Goal: Find specific page/section: Find specific page/section

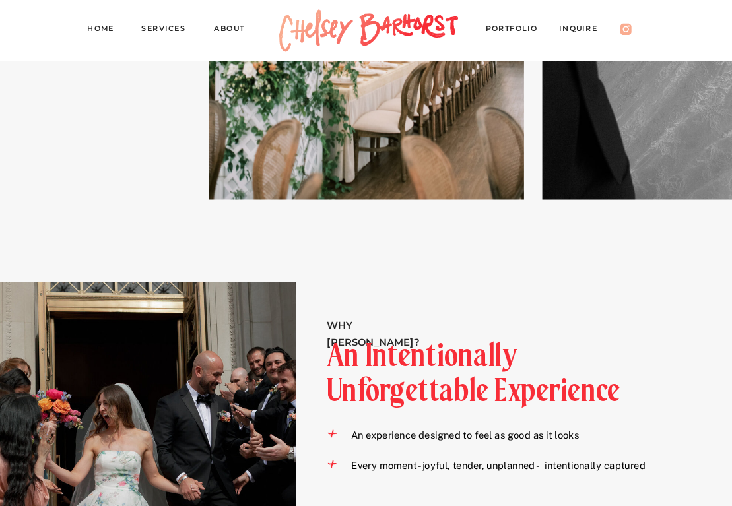
scroll to position [1065, 0]
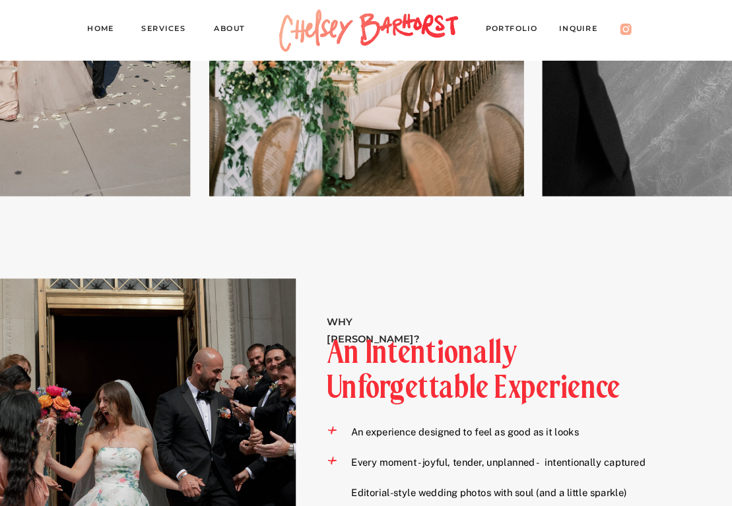
click at [498, 24] on nav "PORTFOLIO" at bounding box center [517, 30] width 63 height 17
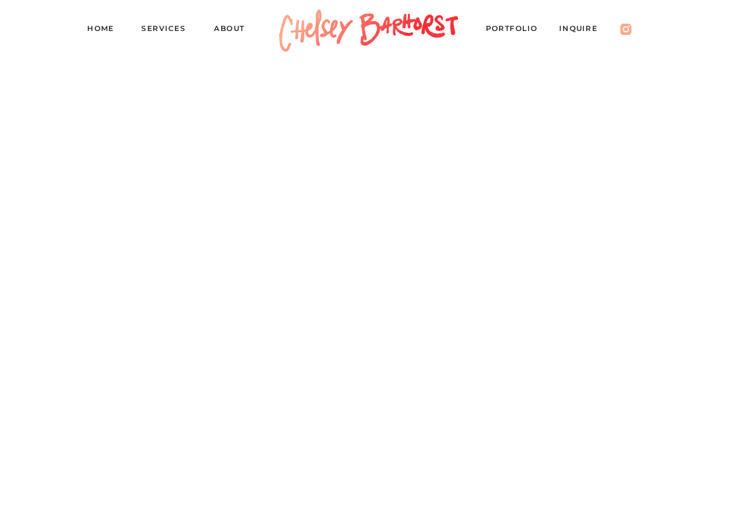
scroll to position [6837, 0]
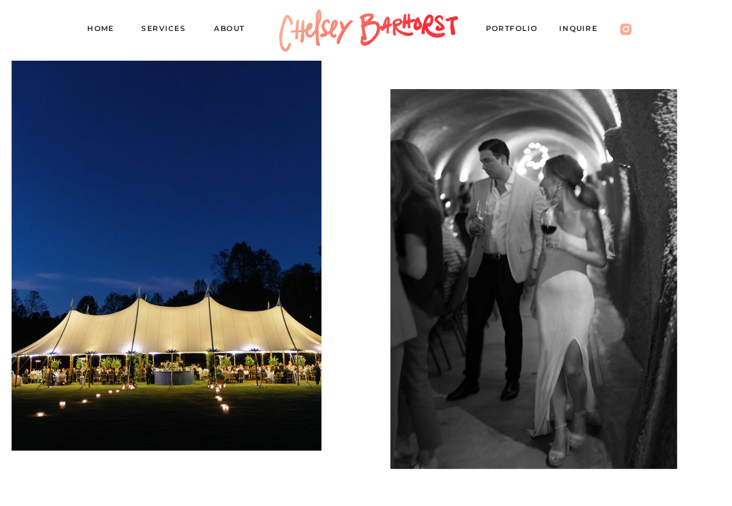
click at [573, 31] on nav "Inquire" at bounding box center [584, 30] width 50 height 17
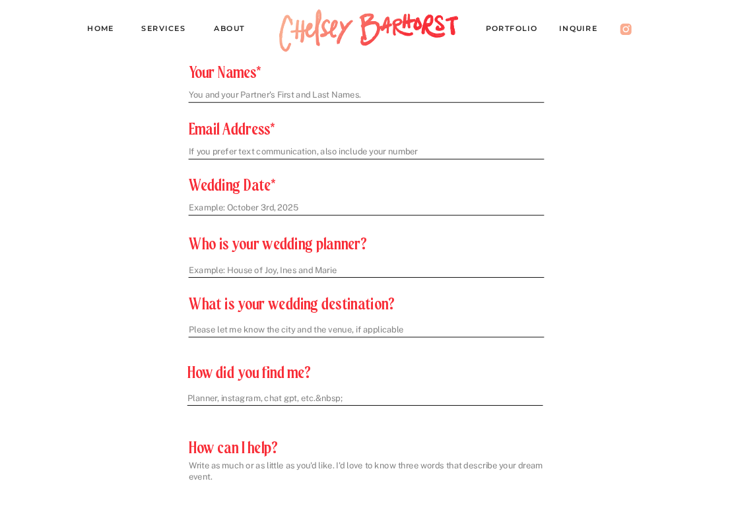
scroll to position [537, 0]
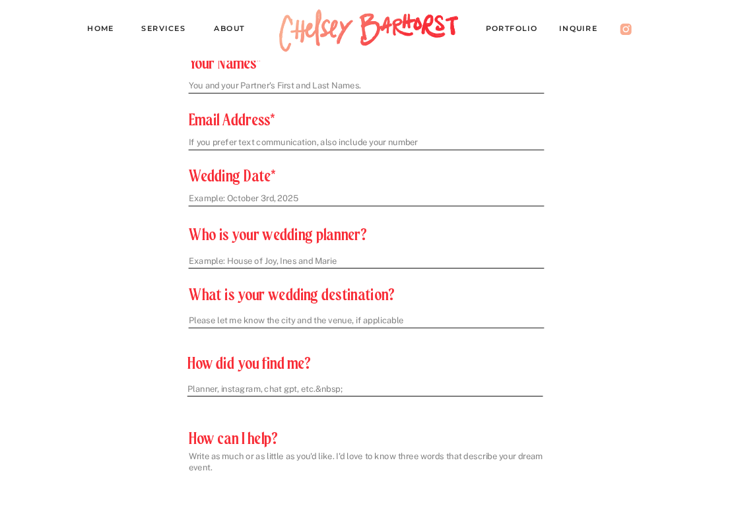
drag, startPoint x: 277, startPoint y: 262, endPoint x: 226, endPoint y: 263, distance: 50.8
click at [226, 263] on textarea at bounding box center [366, 261] width 355 height 13
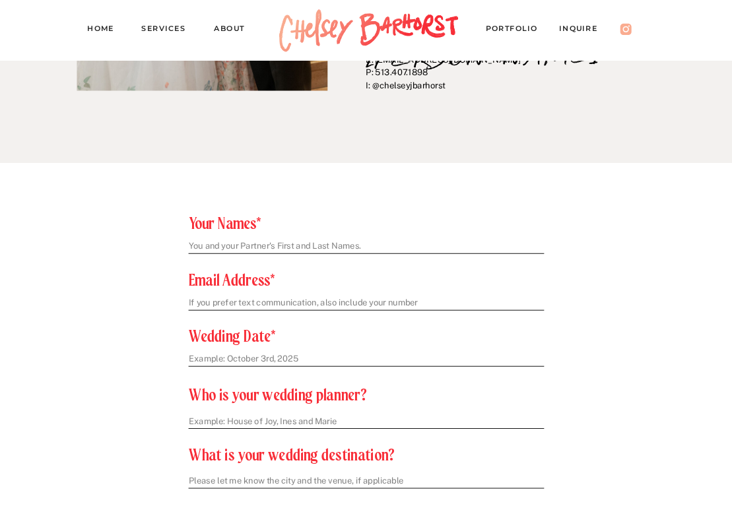
scroll to position [317, 0]
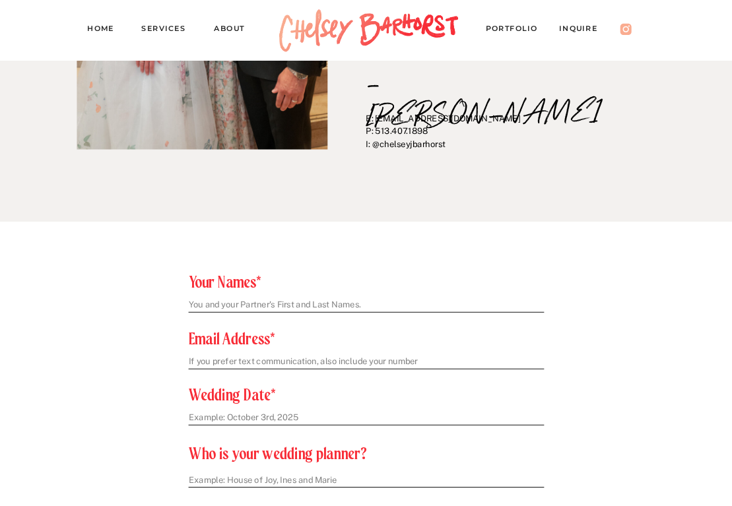
click at [230, 26] on nav "About" at bounding box center [235, 30] width 42 height 17
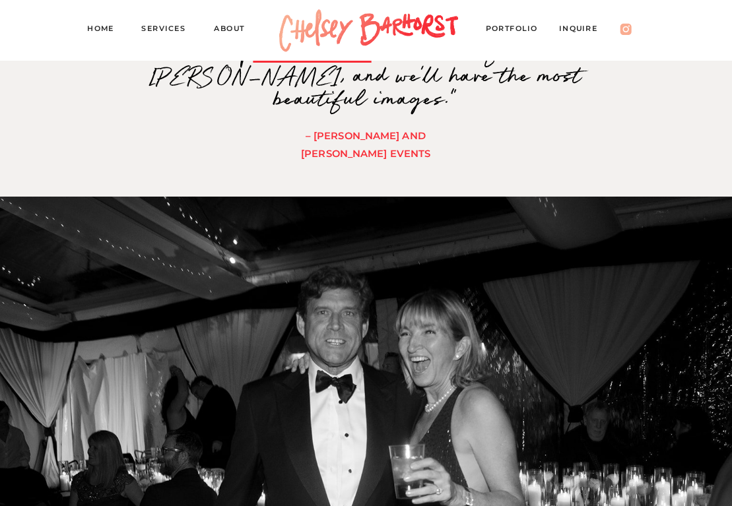
scroll to position [563, 0]
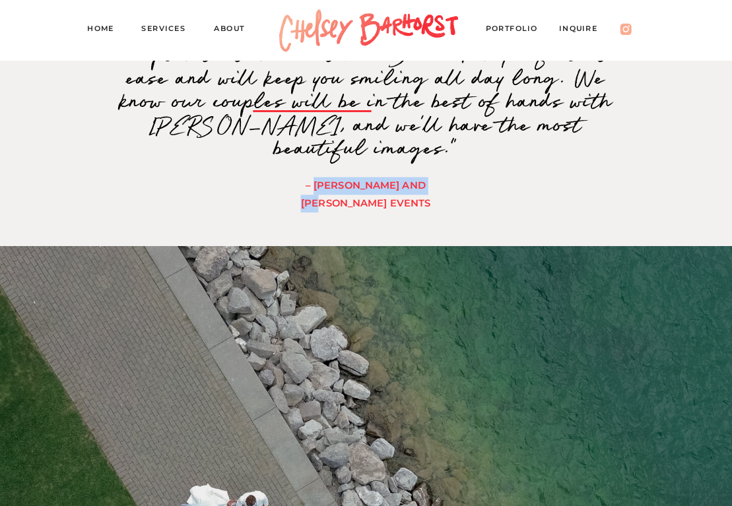
drag, startPoint x: 447, startPoint y: 185, endPoint x: 306, endPoint y: 186, distance: 141.2
click at [306, 186] on h3 "– Ines And Marie Events" at bounding box center [366, 184] width 179 height 13
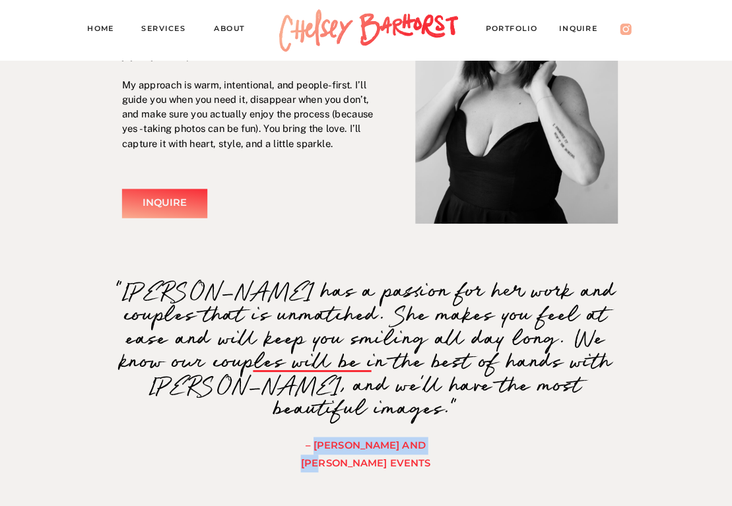
scroll to position [313, 0]
